Goal: Information Seeking & Learning: Learn about a topic

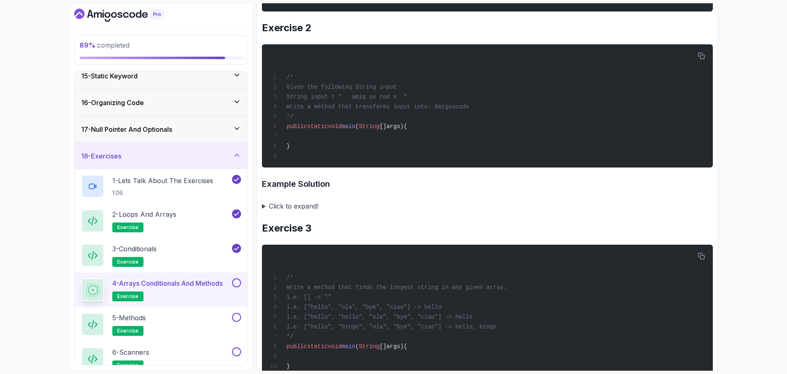
scroll to position [617, 0]
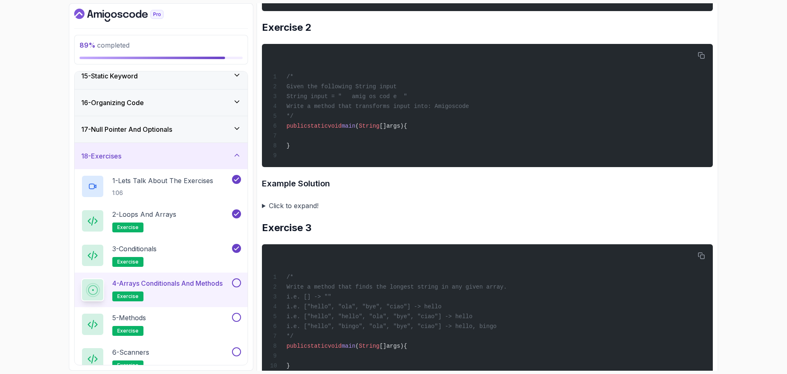
click at [264, 211] on summary "Click to expand!" at bounding box center [487, 205] width 451 height 11
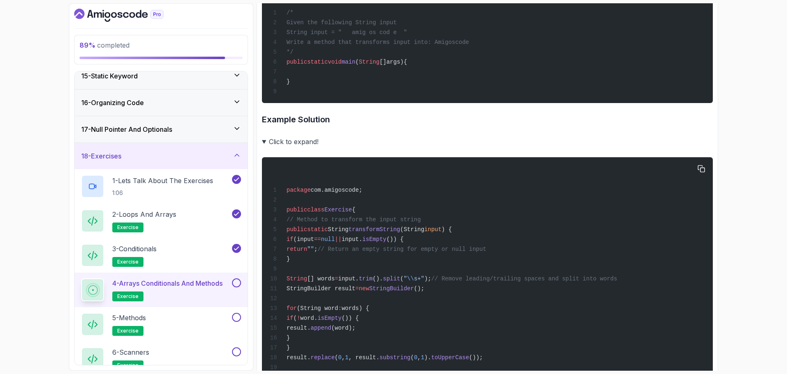
scroll to position [682, 0]
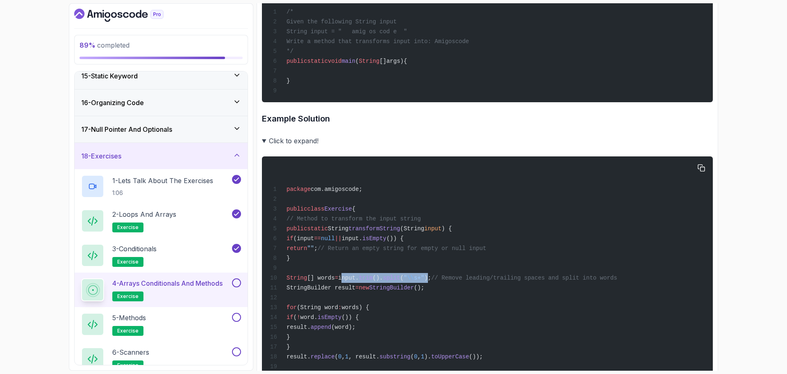
drag, startPoint x: 447, startPoint y: 300, endPoint x: 365, endPoint y: 294, distance: 82.3
click at [365, 294] on div "package com.amigoscode; public class Exercise { // Method to transform the inpu…" at bounding box center [488, 316] width 438 height 310
copy span "input. trim (). split ( " \\ s+" )"
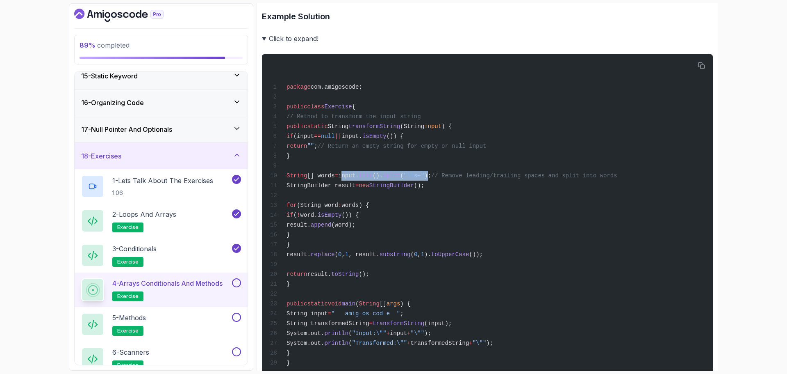
scroll to position [785, 0]
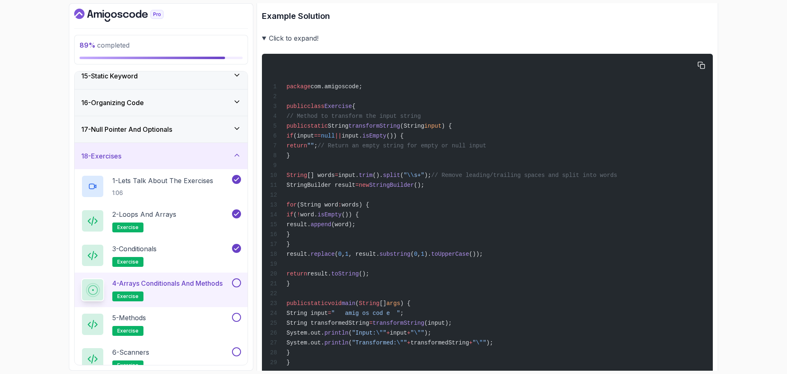
drag, startPoint x: 314, startPoint y: 198, endPoint x: 292, endPoint y: 253, distance: 59.4
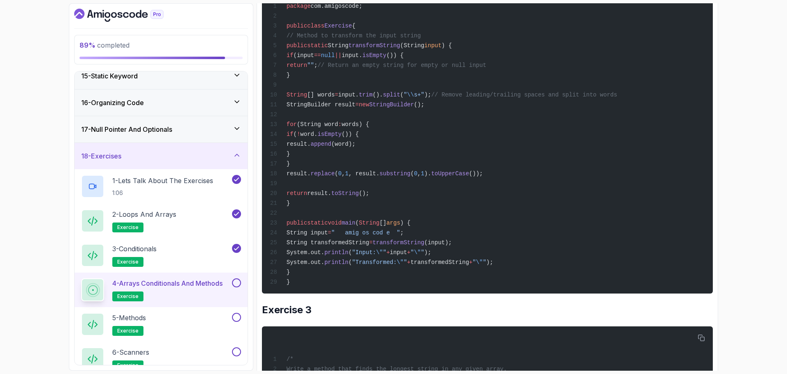
scroll to position [865, 0]
drag, startPoint x: 292, startPoint y: 253, endPoint x: 295, endPoint y: 278, distance: 24.9
drag, startPoint x: 295, startPoint y: 278, endPoint x: 615, endPoint y: 241, distance: 321.6
click at [615, 241] on div "package com.amigoscode; public class Exercise { // Method to transform the inpu…" at bounding box center [488, 134] width 438 height 310
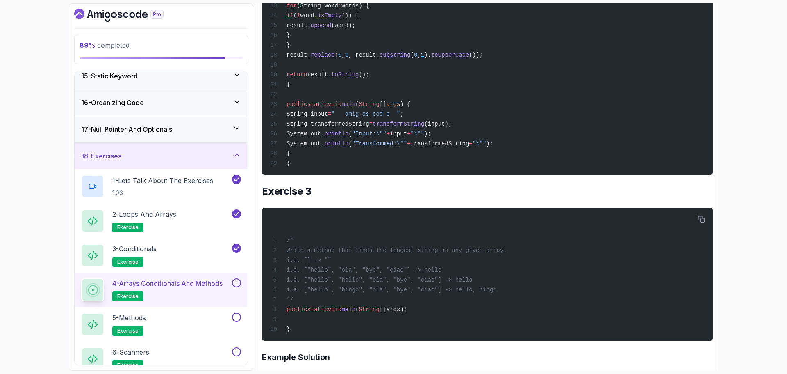
scroll to position [986, 0]
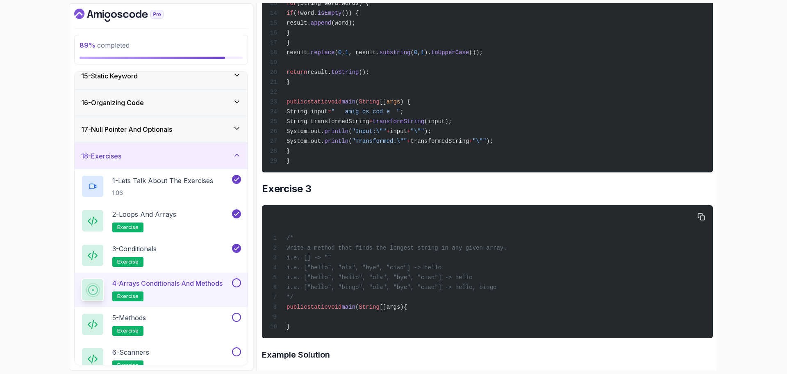
click at [315, 324] on div "/* Write a method that finds the longest string in any given array. i.e. [] -> …" at bounding box center [488, 271] width 438 height 123
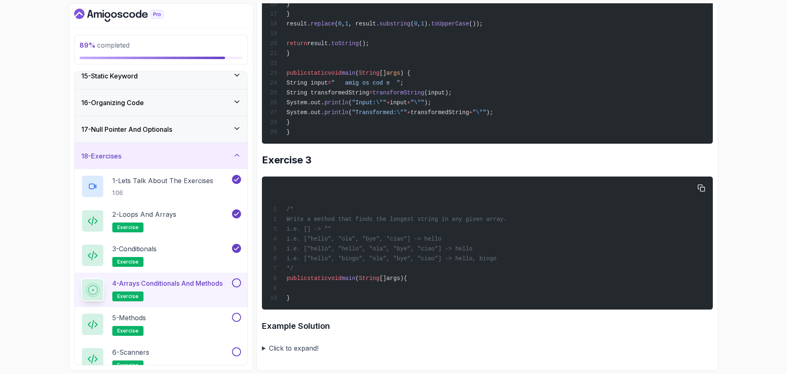
scroll to position [1016, 0]
click at [412, 242] on span "i.e. ["hello", "ola", "bye", "ciao"] -> hello" at bounding box center [364, 238] width 155 height 7
drag, startPoint x: 412, startPoint y: 268, endPoint x: 318, endPoint y: 271, distance: 94.0
click at [318, 271] on div "/* Write a method that finds the longest string in any given array. i.e. [] -> …" at bounding box center [488, 242] width 438 height 123
copy span ""hello", "ola", "bye", "ciao"]"
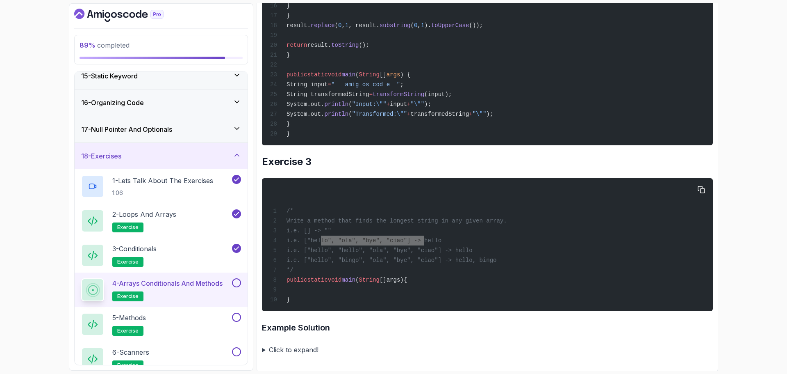
scroll to position [1048, 0]
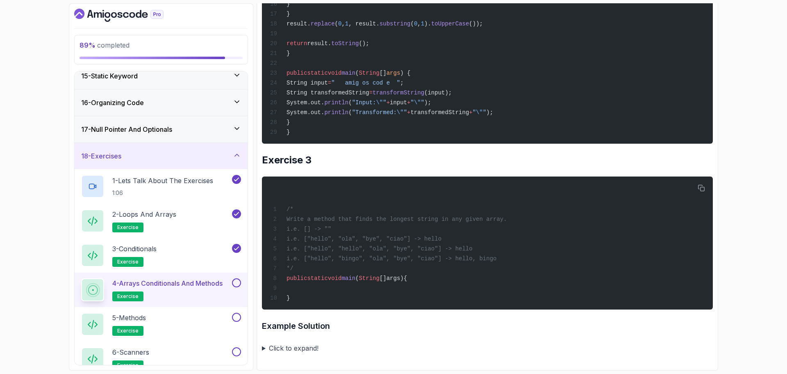
click at [264, 349] on summary "Click to expand!" at bounding box center [487, 347] width 451 height 11
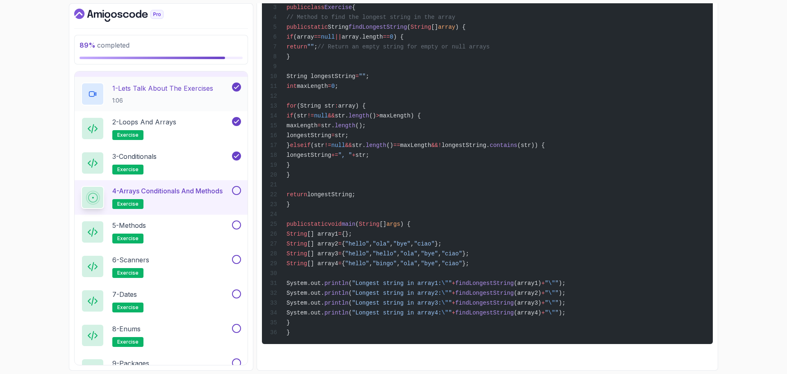
scroll to position [475, 0]
click at [237, 191] on button at bounding box center [236, 189] width 9 height 9
click at [144, 225] on p "5 - Methods" at bounding box center [129, 225] width 34 height 10
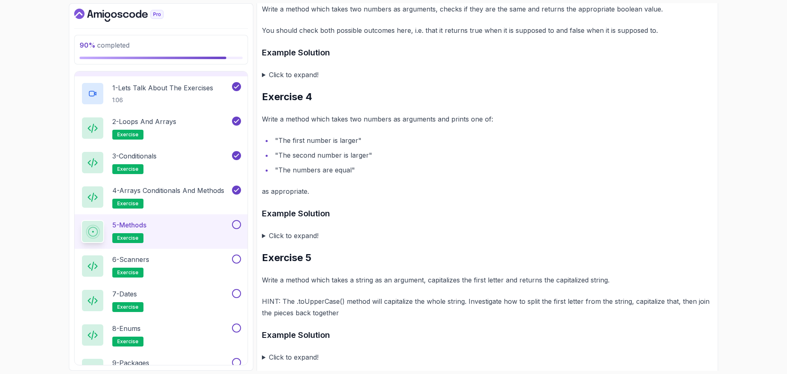
scroll to position [775, 0]
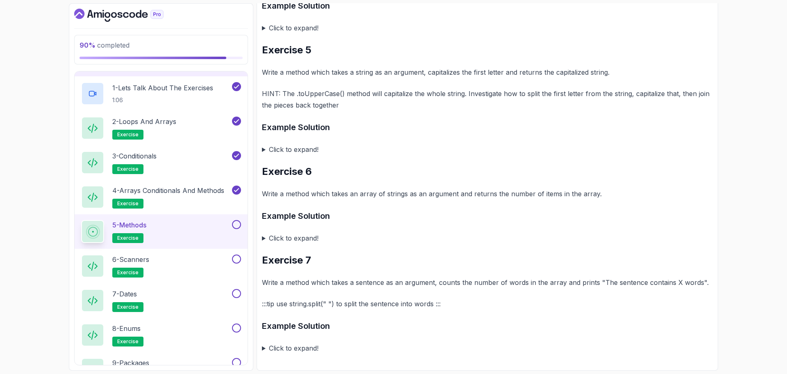
click at [238, 223] on button at bounding box center [236, 224] width 9 height 9
click at [198, 258] on div "6 - Scanners exercise" at bounding box center [155, 265] width 149 height 23
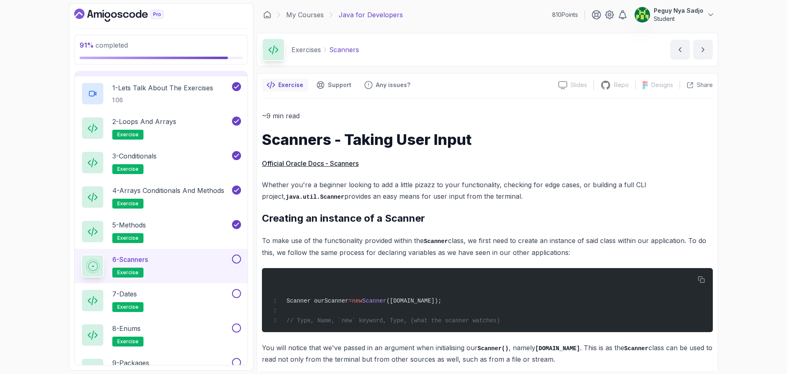
click at [724, 168] on div "91 % completed 1 - Intro 2 - Loops 3 - If Statements 4 - Packages 5 - Access Mo…" at bounding box center [393, 187] width 787 height 374
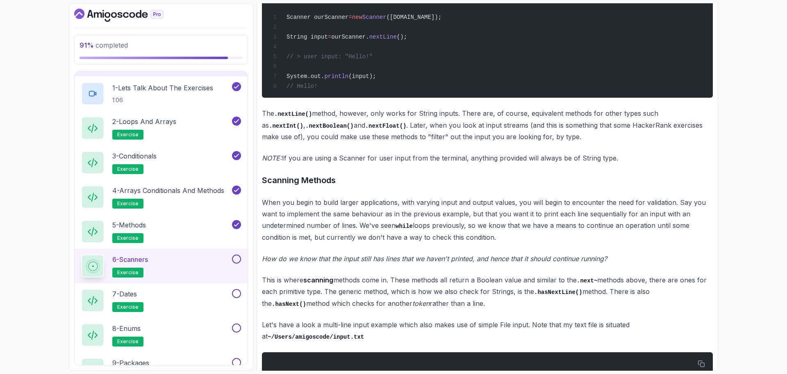
scroll to position [570, 0]
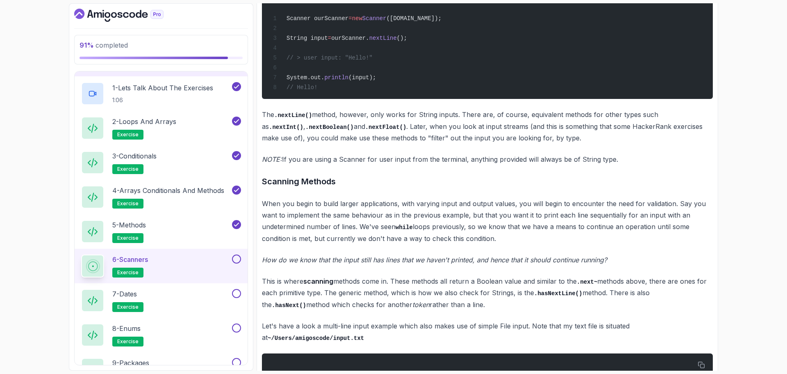
click at [441, 329] on p "Let's have a look a multi-line input example which also makes use of simple Fil…" at bounding box center [487, 331] width 451 height 23
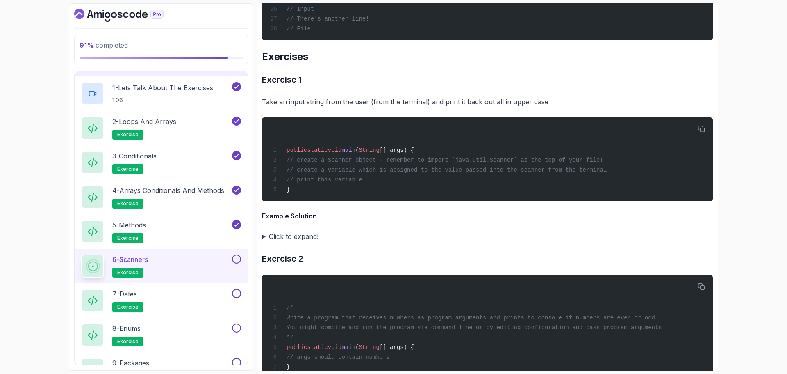
scroll to position [1286, 0]
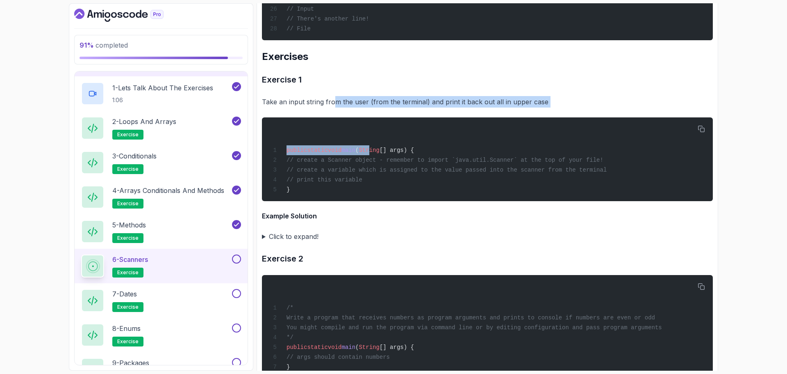
drag, startPoint x: 373, startPoint y: 163, endPoint x: 344, endPoint y: 127, distance: 45.5
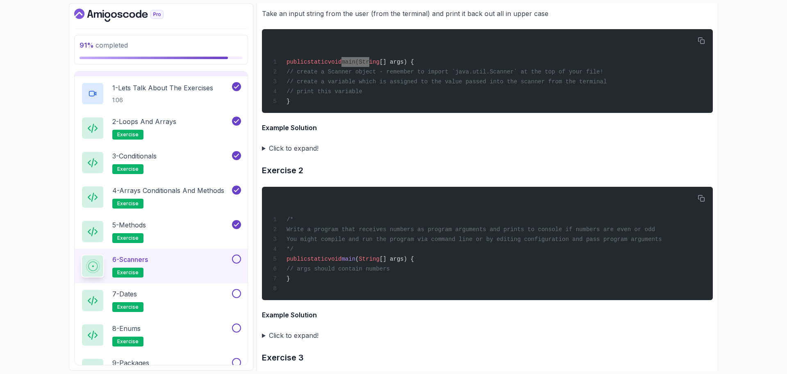
scroll to position [1378, 0]
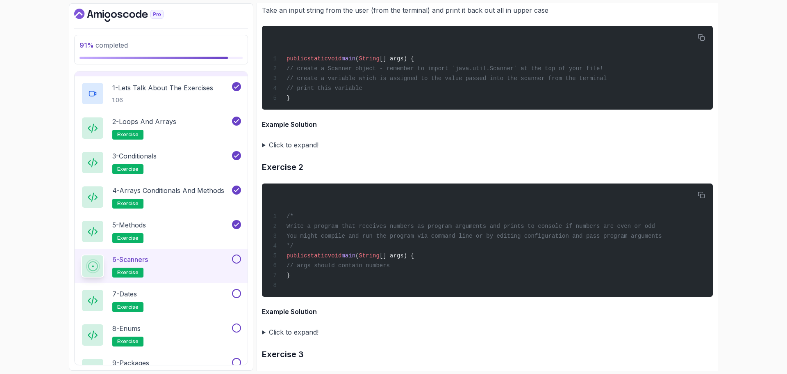
click at [265, 151] on summary "Click to expand!" at bounding box center [487, 144] width 451 height 11
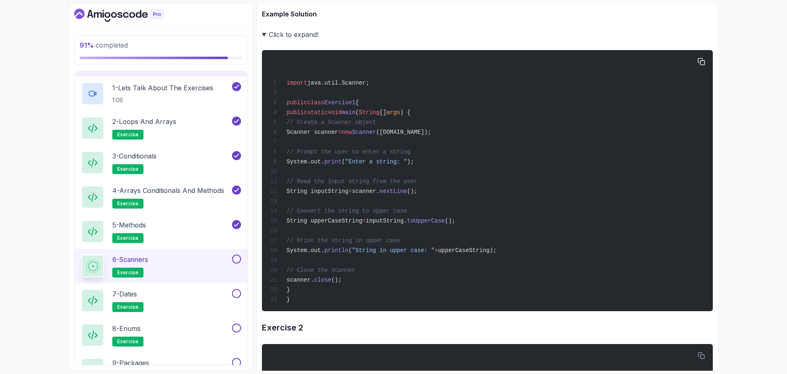
scroll to position [1488, 0]
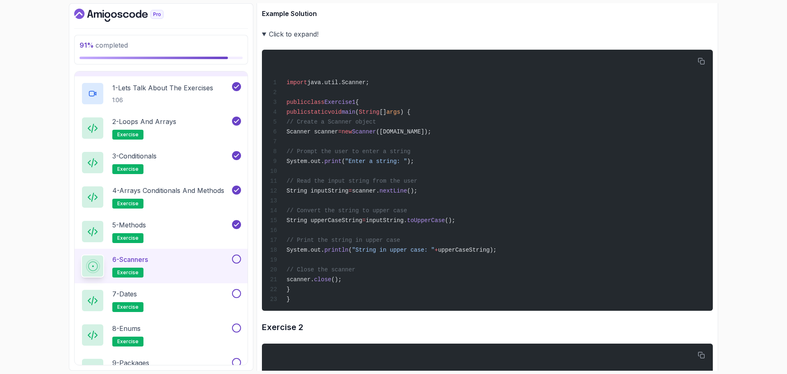
click at [264, 40] on summary "Click to expand!" at bounding box center [487, 33] width 451 height 11
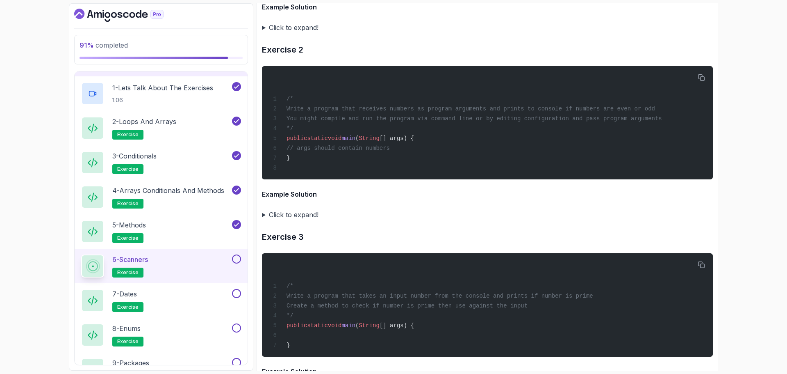
scroll to position [1494, 0]
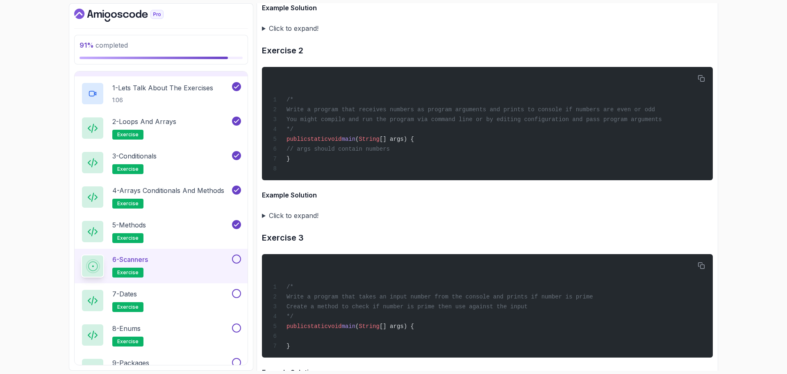
click at [263, 221] on summary "Click to expand!" at bounding box center [487, 215] width 451 height 11
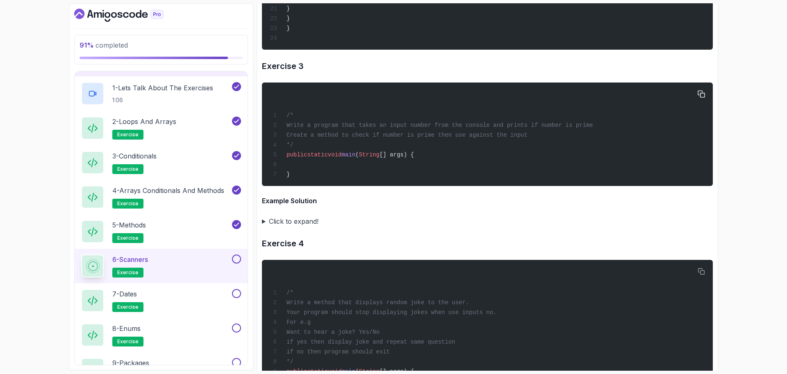
scroll to position [1946, 0]
